Goal: Task Accomplishment & Management: Complete application form

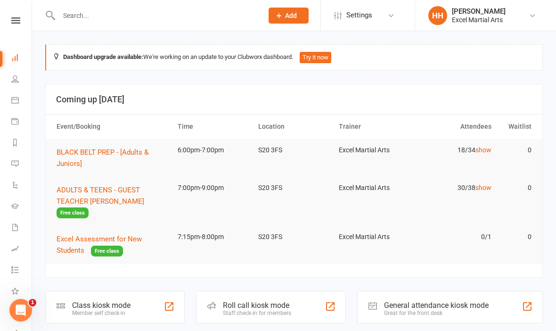
click at [17, 98] on icon at bounding box center [15, 100] width 8 height 8
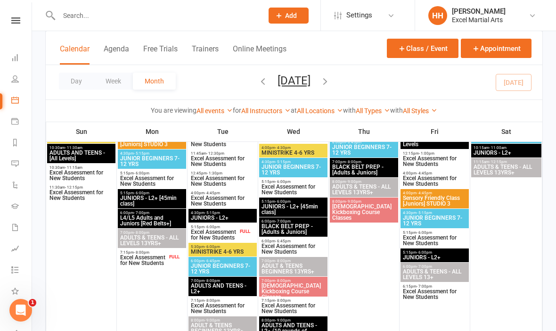
scroll to position [360, 0]
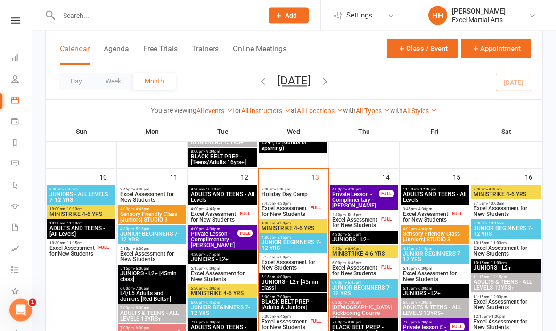
click at [286, 15] on span "Add" at bounding box center [291, 16] width 12 height 8
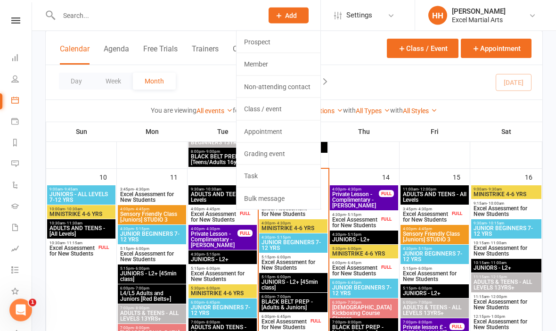
scroll to position [550, 0]
click at [292, 42] on link "Prospect" at bounding box center [278, 42] width 84 height 22
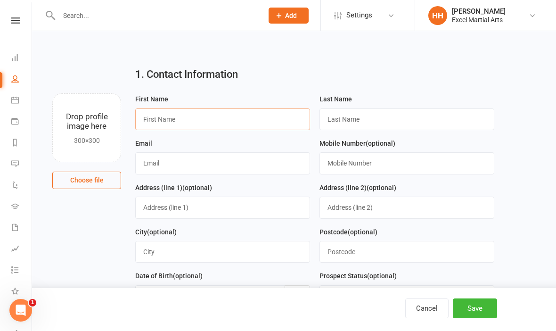
click at [192, 120] on input "text" at bounding box center [222, 119] width 175 height 22
type input "Corban"
click at [357, 119] on input "text" at bounding box center [406, 119] width 175 height 22
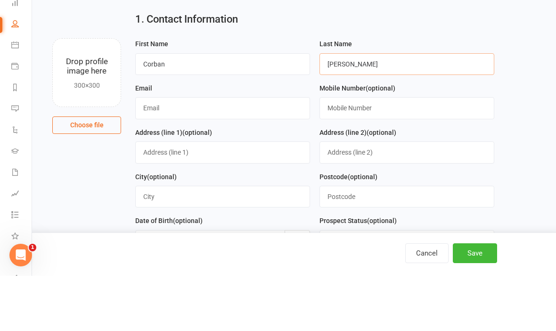
type input "[PERSON_NAME]"
click at [235, 152] on input "text" at bounding box center [222, 163] width 175 height 22
type input "C"
type input "[EMAIL_ADDRESS][DOMAIN_NAME]"
click at [358, 152] on input "text" at bounding box center [406, 163] width 175 height 22
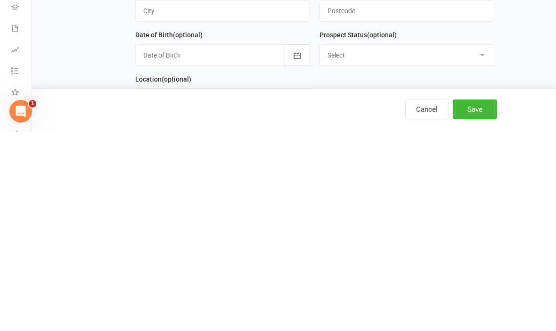
scroll to position [42, 0]
type input "07943708598"
click at [483, 243] on select "Select 1 - Enquiry Received 1a- Event Enquiry Received 2 - Contact Attempted 3 …" at bounding box center [407, 253] width 174 height 21
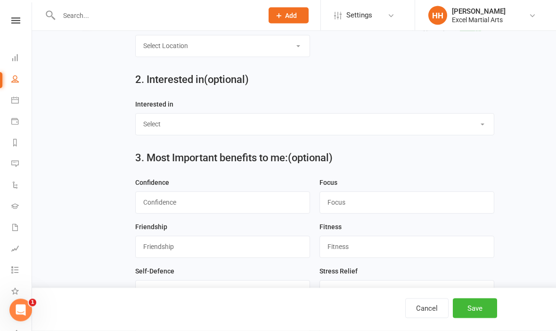
scroll to position [294, 0]
click at [482, 127] on select "Select Ministrike Juniors Adults/Teens Yoga Birthday Parties" at bounding box center [315, 123] width 358 height 21
select select "Juniors"
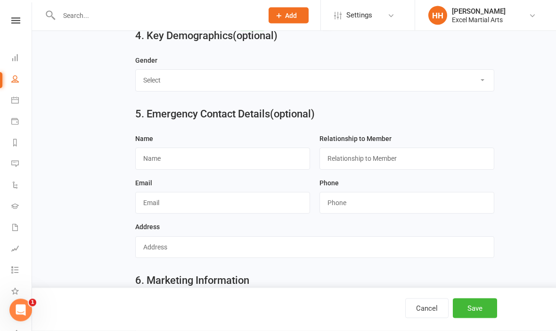
scroll to position [715, 0]
click at [488, 83] on select "Select [DEMOGRAPHIC_DATA] [DEMOGRAPHIC_DATA]" at bounding box center [315, 80] width 358 height 21
select select "[DEMOGRAPHIC_DATA]"
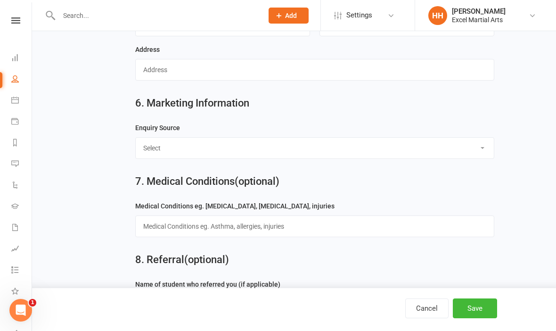
scroll to position [917, 0]
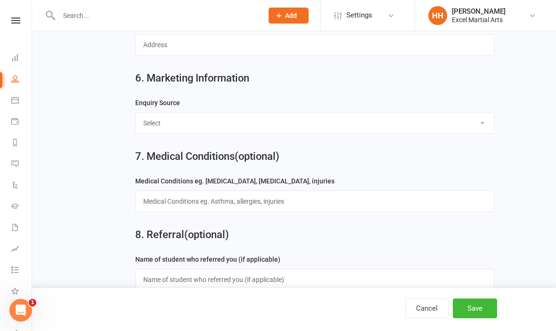
click at [484, 127] on select "Select Birthday Party Coach/Staff Referral Dance Driven by/Walk In Event [Commu…" at bounding box center [315, 123] width 358 height 21
select select "Facebook [Advert]"
click at [469, 318] on button "Save" at bounding box center [475, 308] width 44 height 20
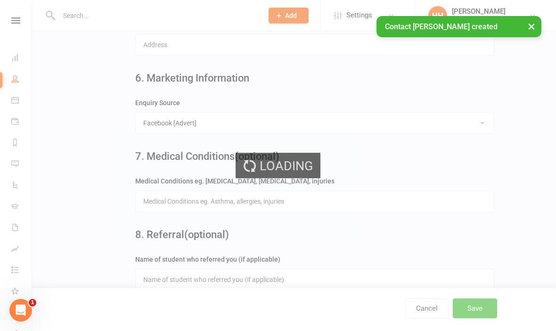
scroll to position [0, 0]
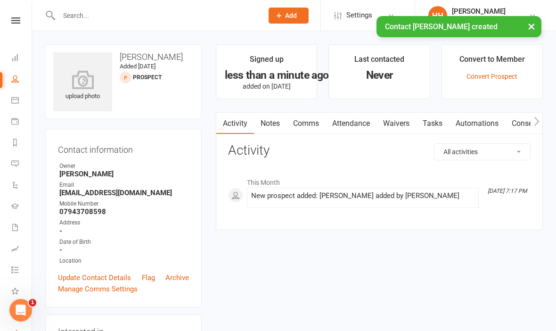
click at [17, 100] on icon at bounding box center [15, 100] width 8 height 8
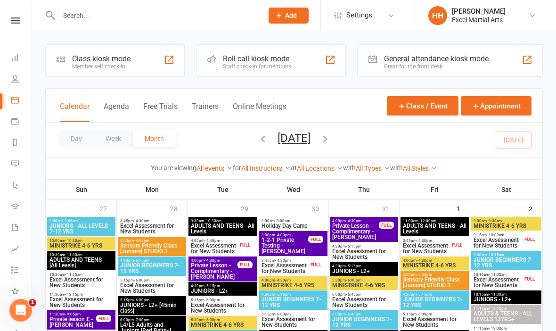
click at [330, 139] on icon "button" at bounding box center [325, 138] width 10 height 10
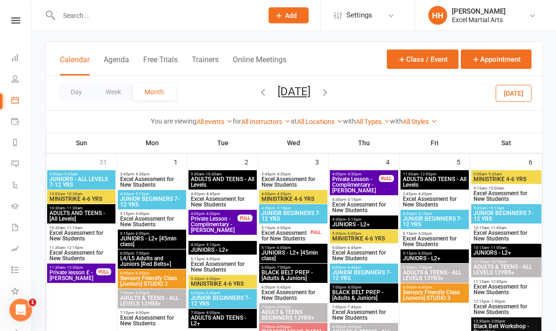
scroll to position [47, 0]
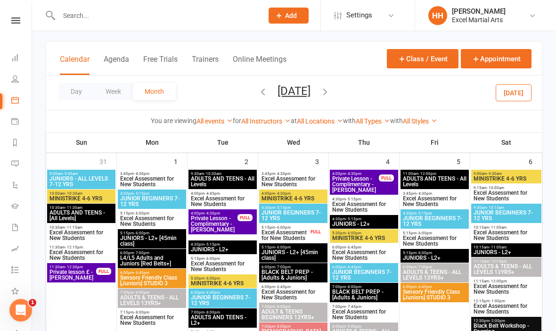
click at [371, 252] on span "Excel Assessment for New Students" at bounding box center [364, 254] width 65 height 11
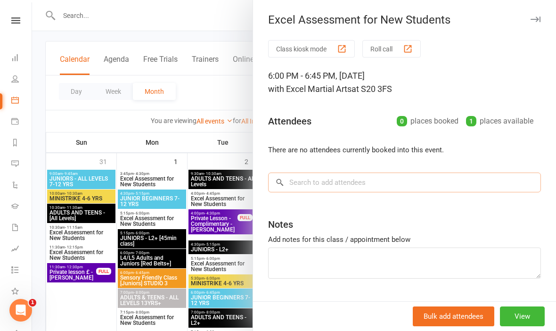
click at [360, 181] on input "search" at bounding box center [404, 182] width 273 height 20
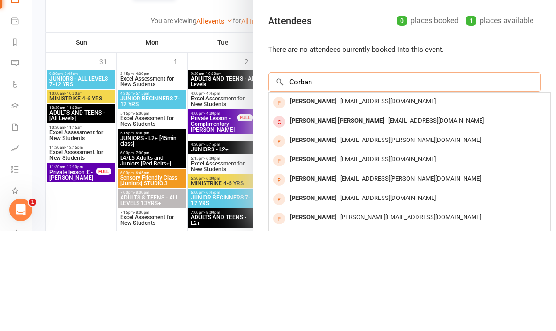
type input "Corban"
click at [353, 198] on span "[EMAIL_ADDRESS][DOMAIN_NAME]" at bounding box center [388, 201] width 96 height 7
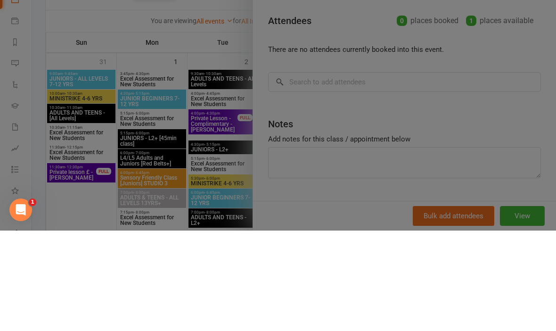
scroll to position [147, 0]
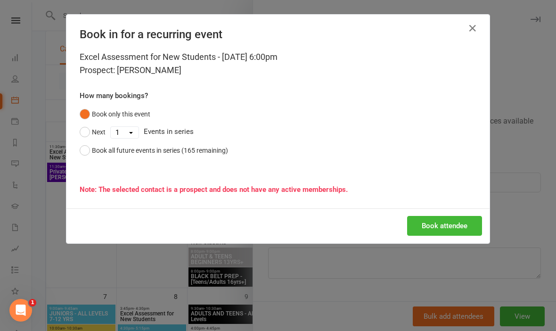
click at [434, 225] on button "Book attendee" at bounding box center [444, 226] width 75 height 20
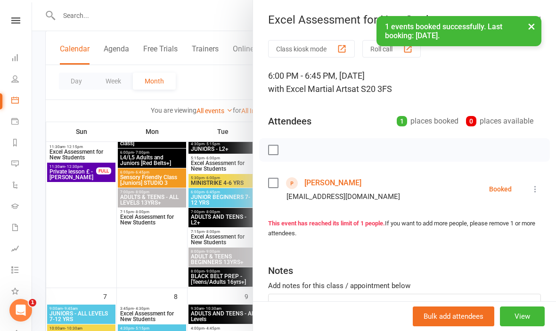
click at [535, 26] on button "×" at bounding box center [531, 26] width 17 height 20
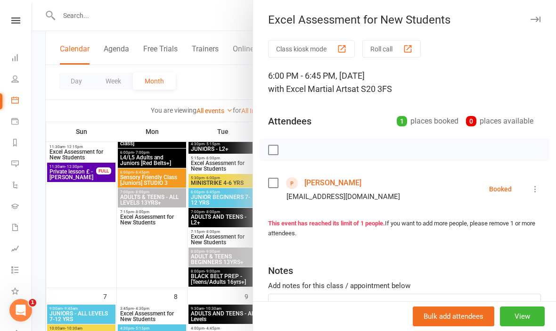
click at [535, 20] on icon "button" at bounding box center [535, 19] width 10 height 6
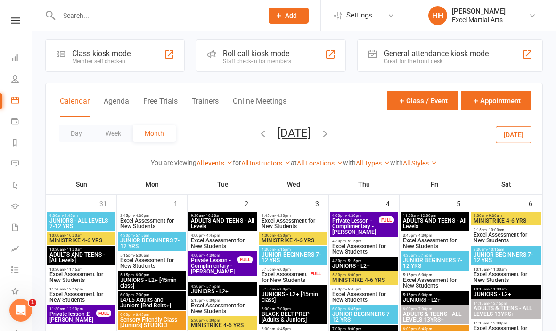
scroll to position [0, 0]
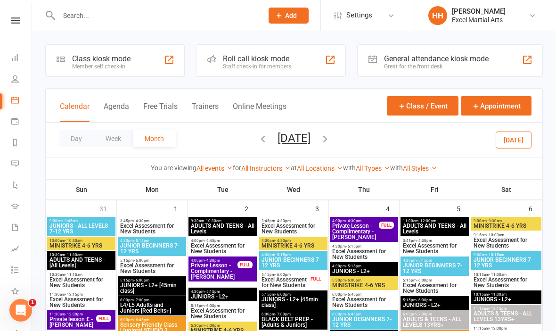
click at [258, 142] on icon "button" at bounding box center [263, 138] width 10 height 10
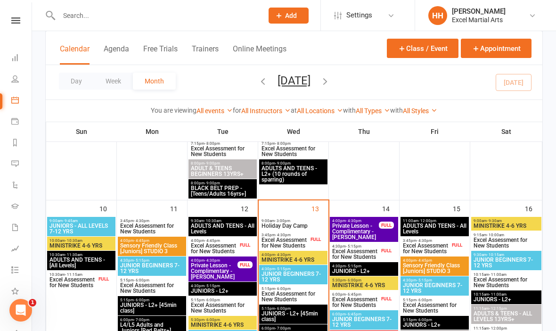
scroll to position [517, 0]
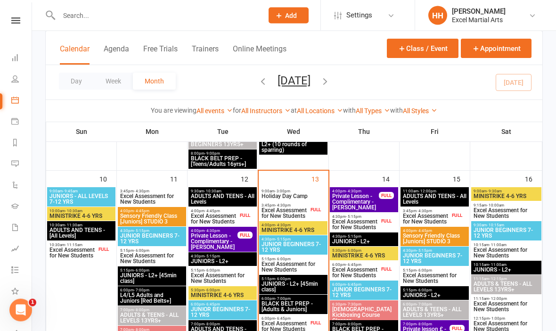
click at [370, 221] on span "Excel Assessment for New Students" at bounding box center [356, 224] width 48 height 11
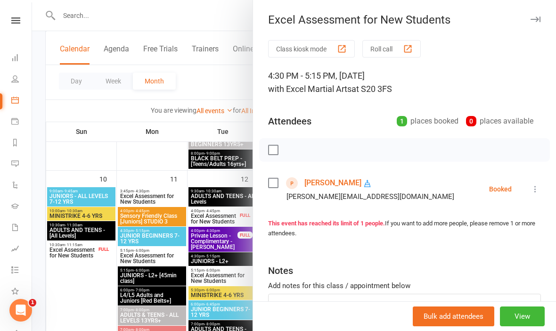
click at [491, 269] on div "Notes" at bounding box center [404, 268] width 273 height 23
click at [477, 261] on div "Notes" at bounding box center [404, 268] width 273 height 23
click at [540, 18] on icon "button" at bounding box center [535, 19] width 10 height 6
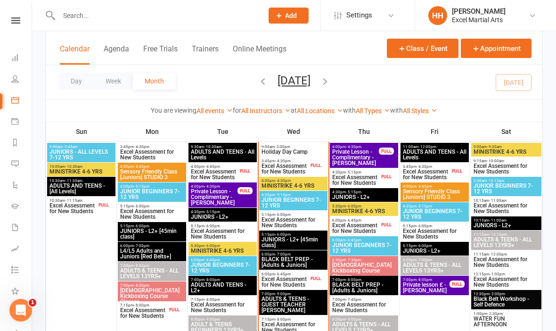
scroll to position [589, 0]
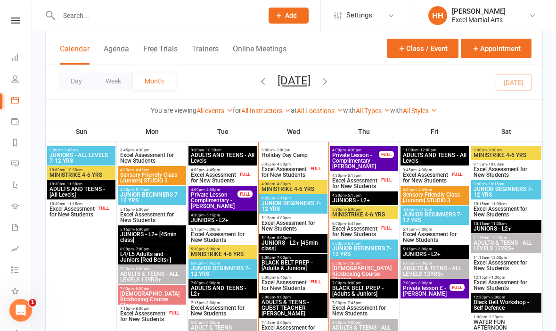
click at [363, 180] on span "Excel Assessment for New Students" at bounding box center [356, 183] width 48 height 11
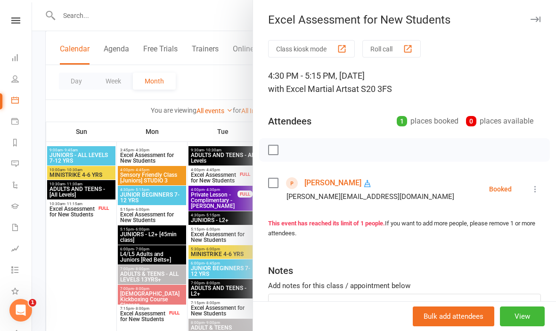
click at [326, 185] on link "[PERSON_NAME]" at bounding box center [332, 182] width 57 height 15
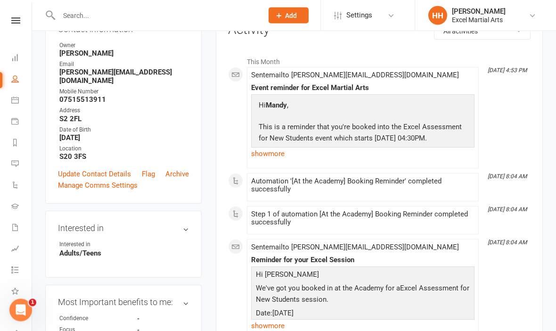
scroll to position [122, 0]
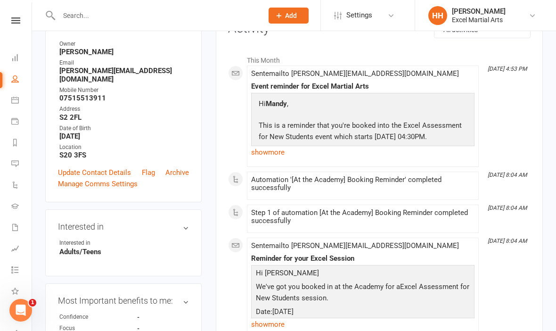
click at [461, 123] on p "This is a reminder that you're booked into the Excel Assessment for New Student…" at bounding box center [362, 132] width 213 height 25
click at [270, 151] on link "show more" at bounding box center [362, 152] width 223 height 13
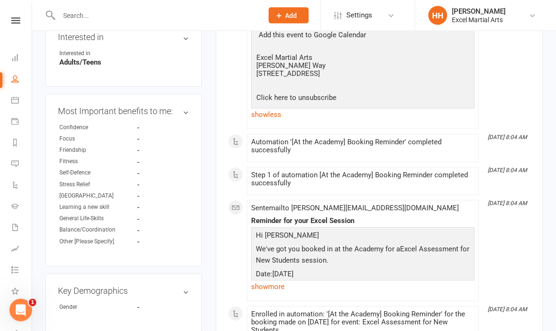
scroll to position [0, 0]
